Goal: Task Accomplishment & Management: Manage account settings

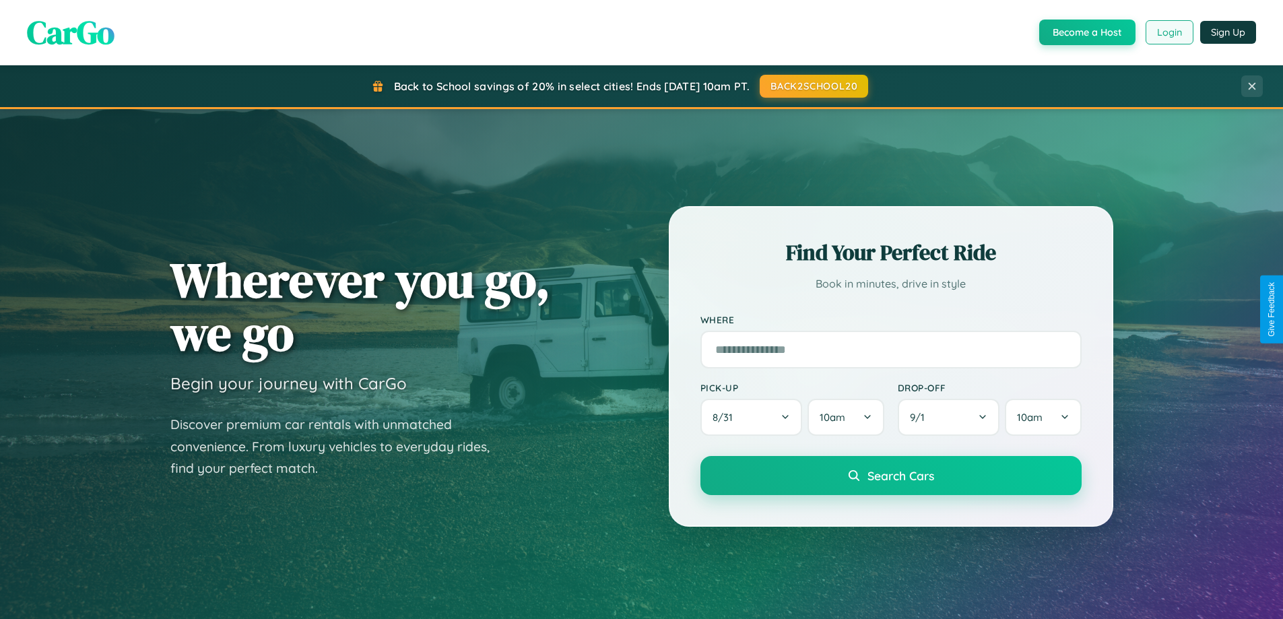
click at [1168, 32] on button "Login" at bounding box center [1170, 32] width 48 height 24
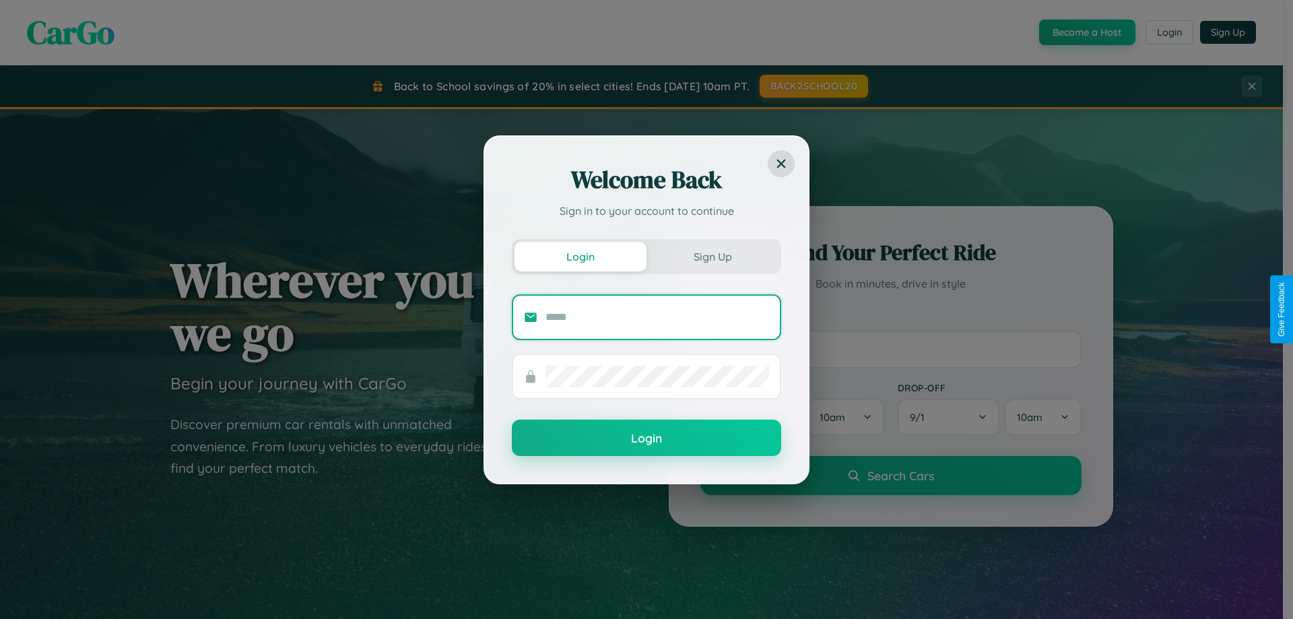
click at [657, 317] on input "text" at bounding box center [658, 317] width 224 height 22
type input "**********"
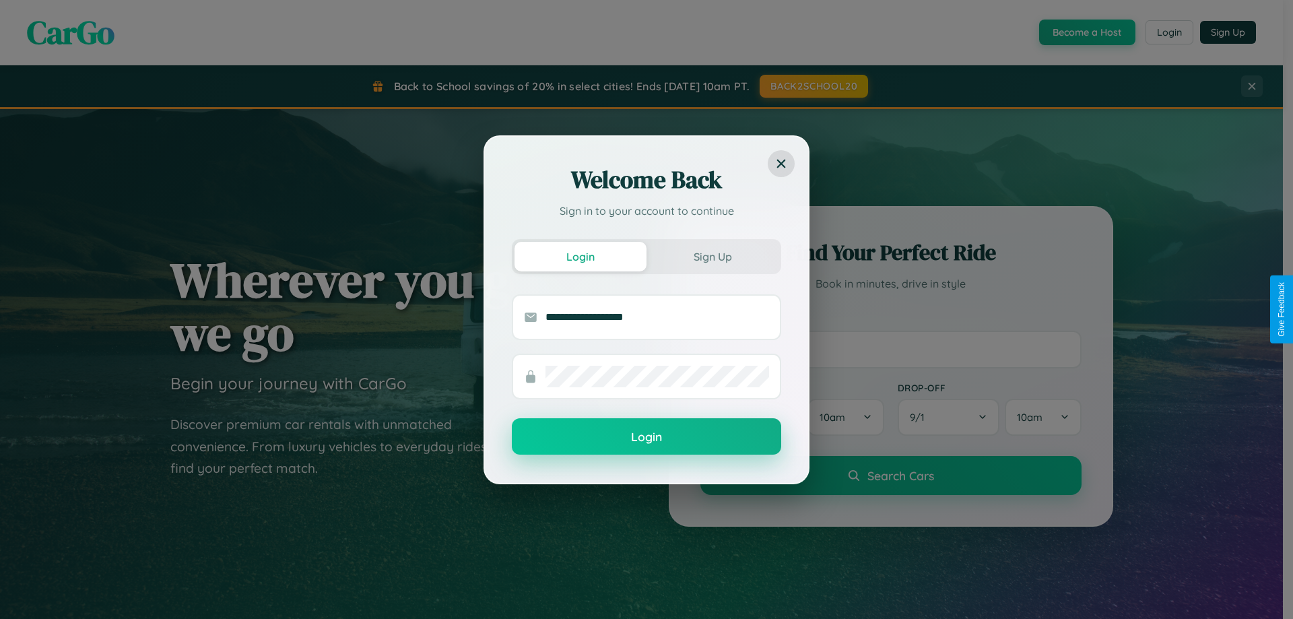
click at [647, 437] on button "Login" at bounding box center [646, 436] width 269 height 36
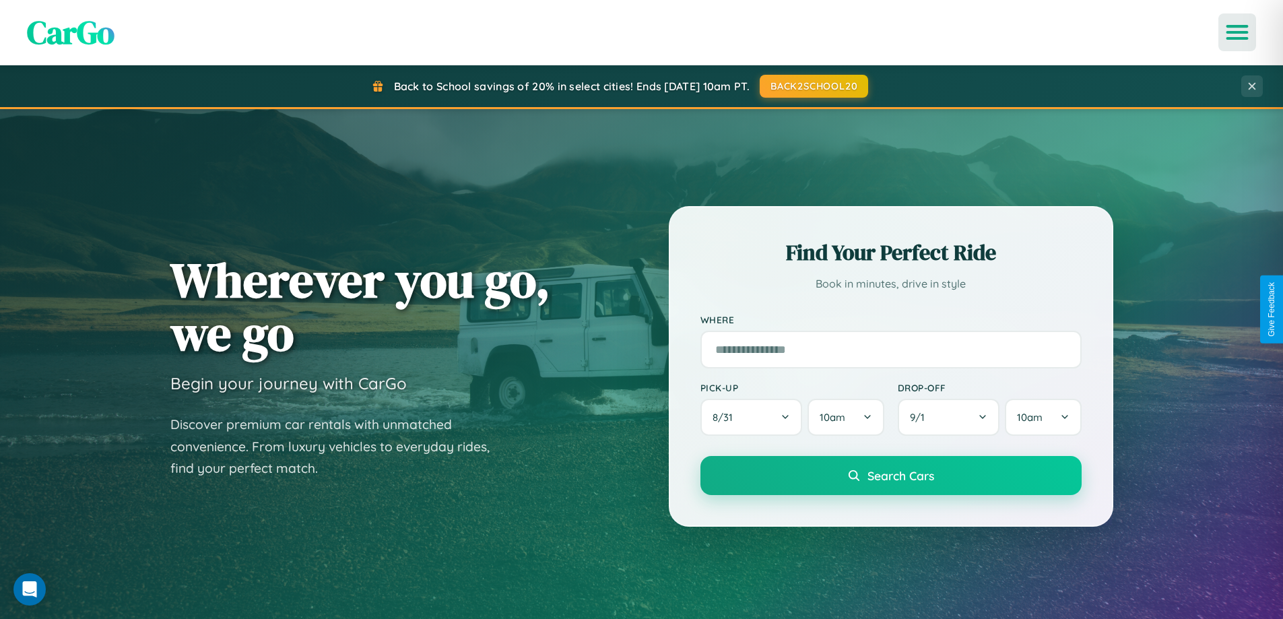
click at [1237, 32] on icon "Open menu" at bounding box center [1238, 32] width 20 height 12
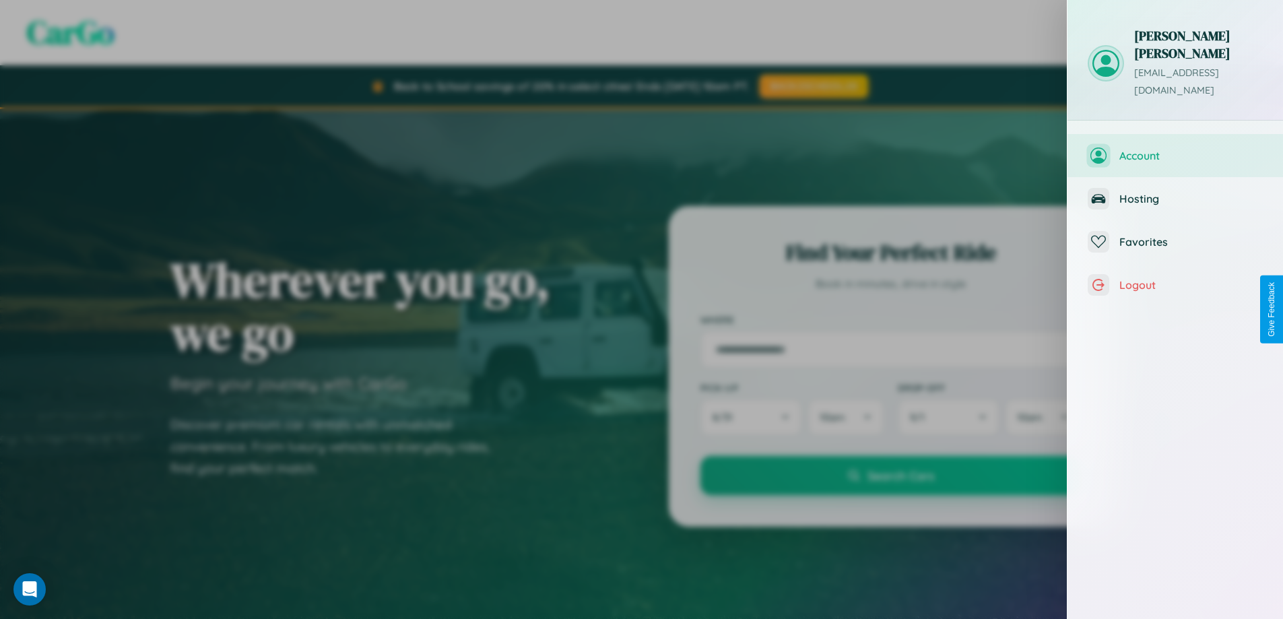
click at [1175, 149] on span "Account" at bounding box center [1190, 155] width 143 height 13
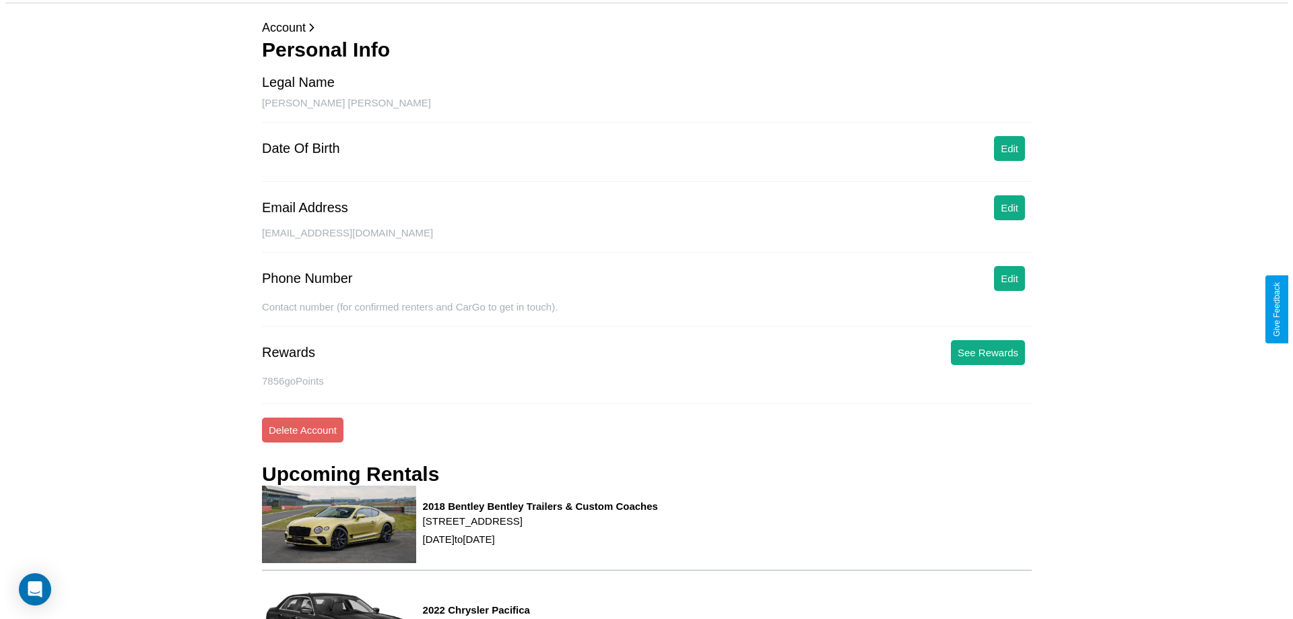
scroll to position [171, 0]
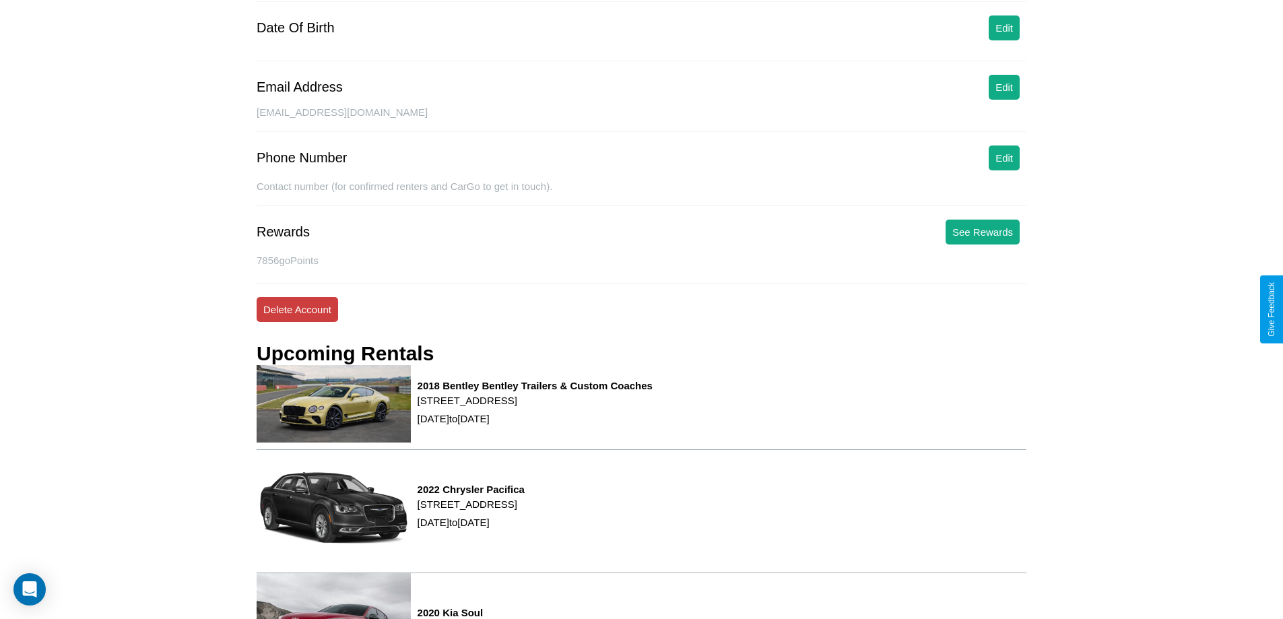
click at [297, 309] on button "Delete Account" at bounding box center [297, 309] width 81 height 25
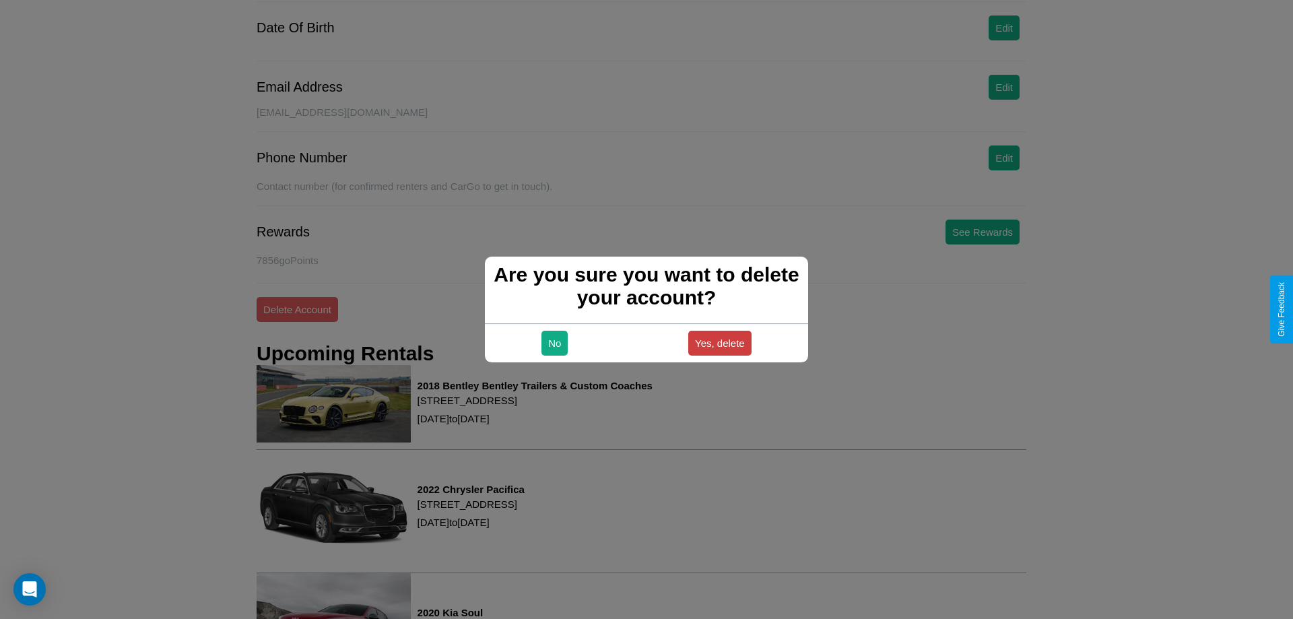
click at [719, 343] on button "Yes, delete" at bounding box center [719, 343] width 63 height 25
